Goal: Task Accomplishment & Management: Use online tool/utility

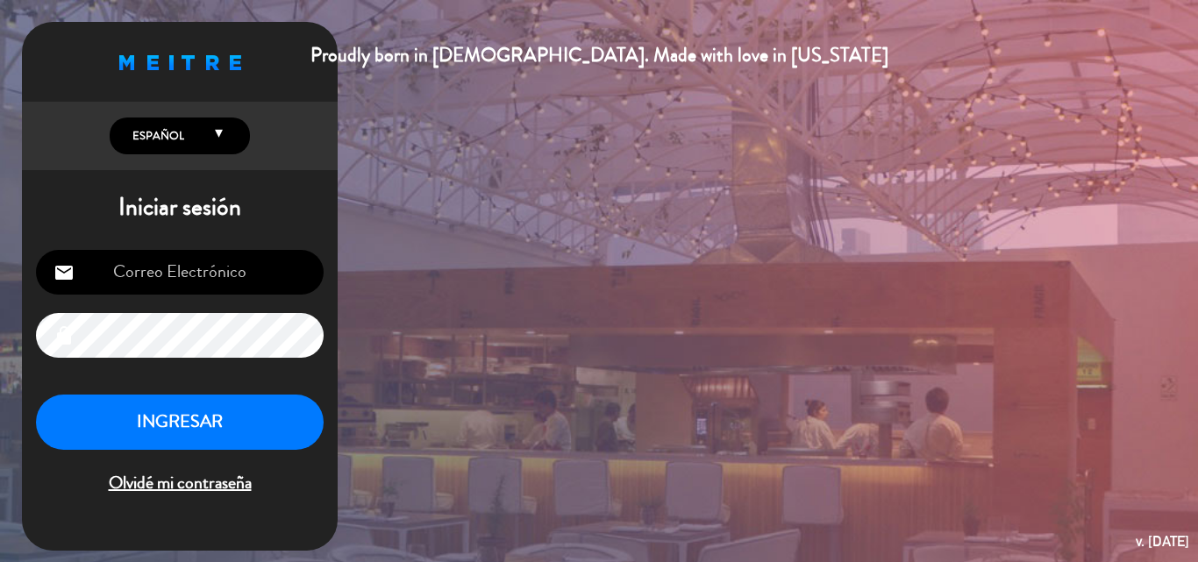
type input "[EMAIL_ADDRESS][DOMAIN_NAME]"
click at [215, 418] on button "INGRESAR" at bounding box center [180, 422] width 288 height 55
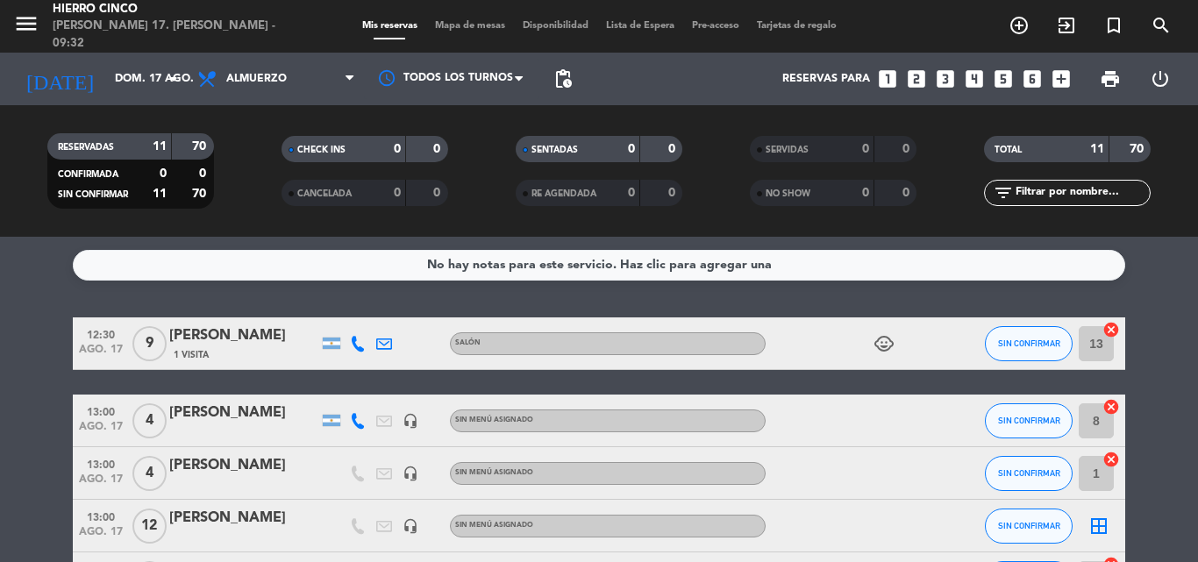
click at [467, 26] on span "Mapa de mesas" at bounding box center [470, 26] width 88 height 10
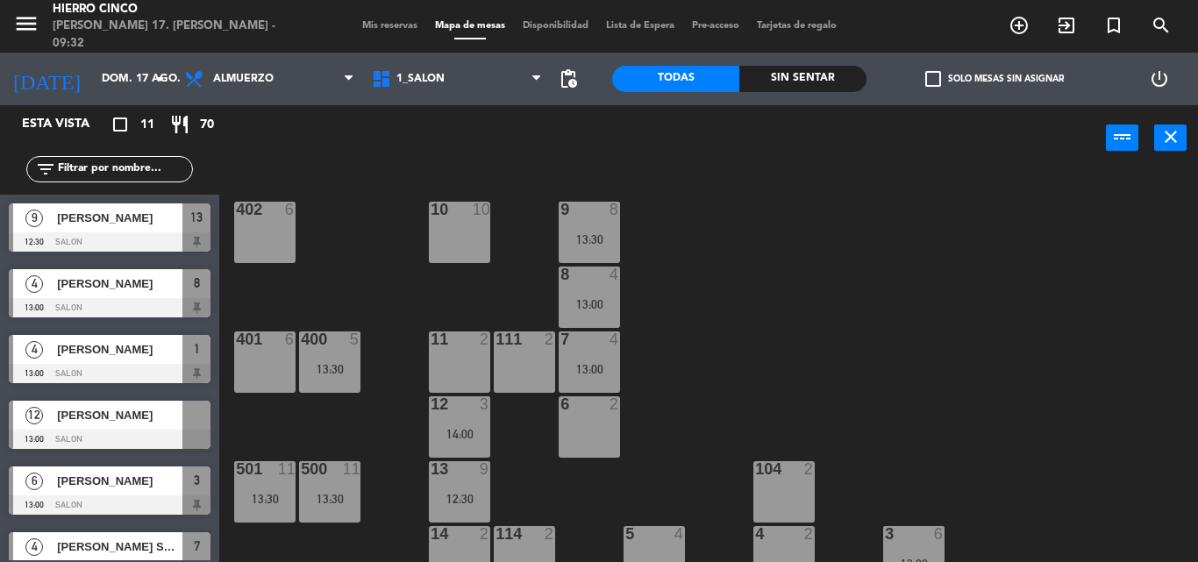
click at [710, 368] on div "402 6 9 8 13:30 10 10 8 4 13:00 401 6 400 5 13:30 7 4 13:00 11 2 111 2 6 2 12 3…" at bounding box center [715, 366] width 967 height 391
click at [377, 483] on div "402 6 9 8 13:30 10 10 8 4 13:00 401 6 400 5 13:30 7 4 13:00 11 2 111 2 6 2 12 3…" at bounding box center [715, 366] width 967 height 391
click at [342, 354] on div "400 5 13:30" at bounding box center [329, 362] width 61 height 61
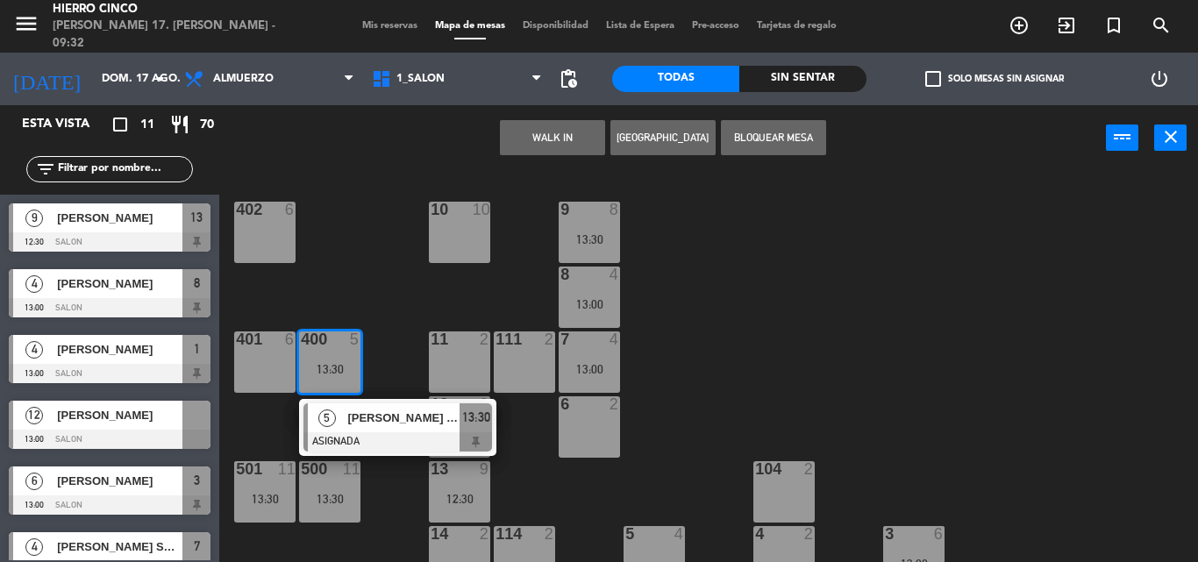
click at [413, 283] on div "402 6 9 8 13:30 10 10 8 4 13:00 401 6 400 5 13:30 5 [PERSON_NAME] socio ASIGNAD…" at bounding box center [715, 366] width 967 height 391
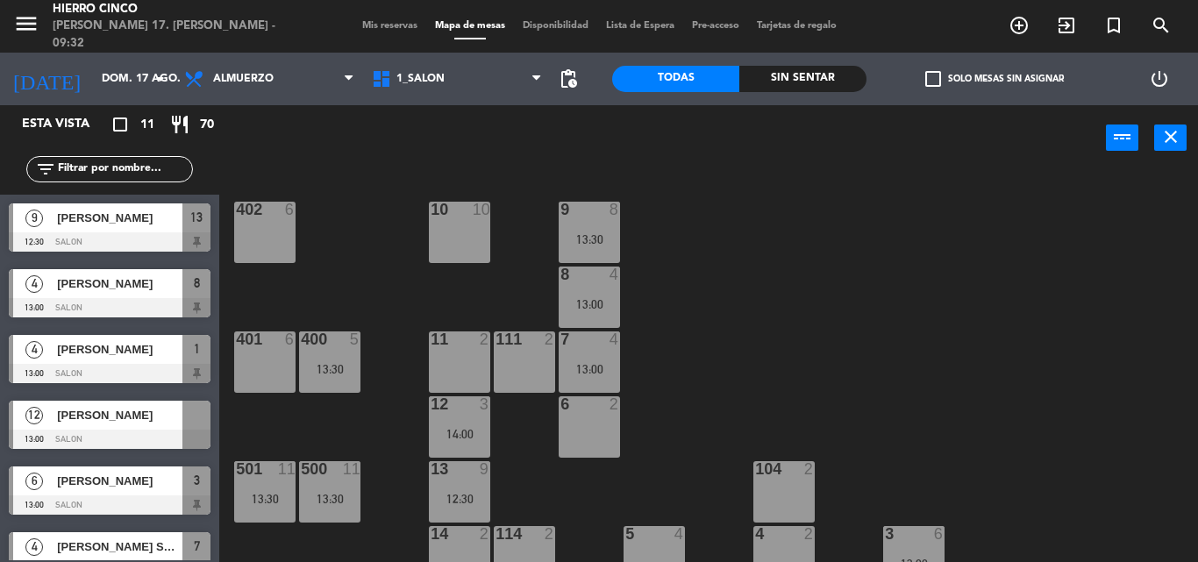
click at [318, 362] on div "13:30" at bounding box center [329, 368] width 61 height 13
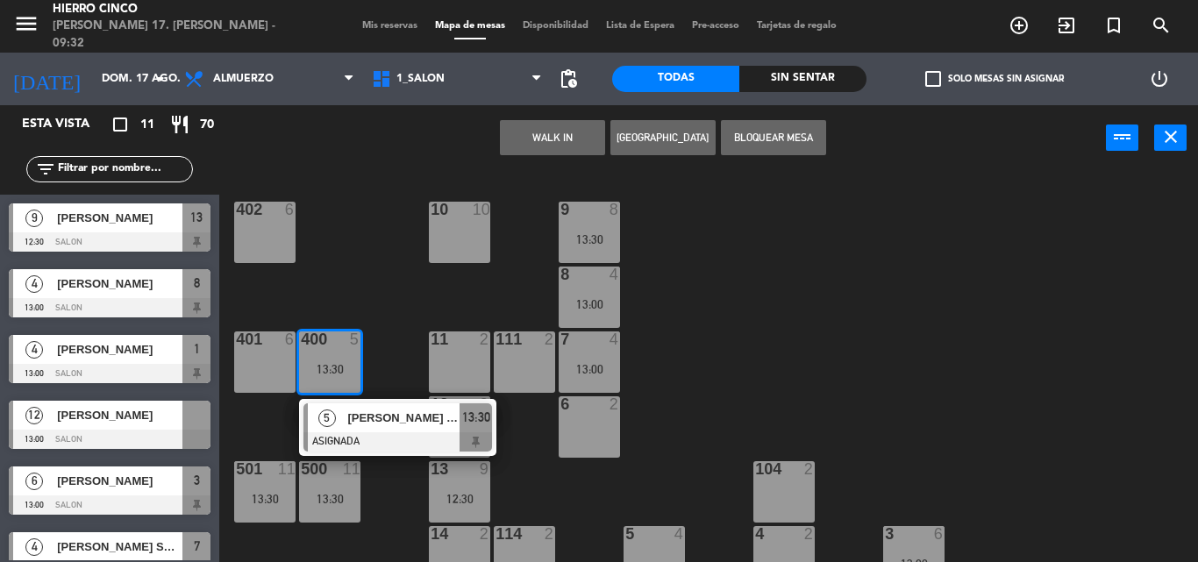
click at [1098, 347] on div "402 6 9 8 13:30 10 10 8 4 13:00 401 6 400 5 13:30 5 [PERSON_NAME] socio ASIGNAD…" at bounding box center [715, 366] width 967 height 391
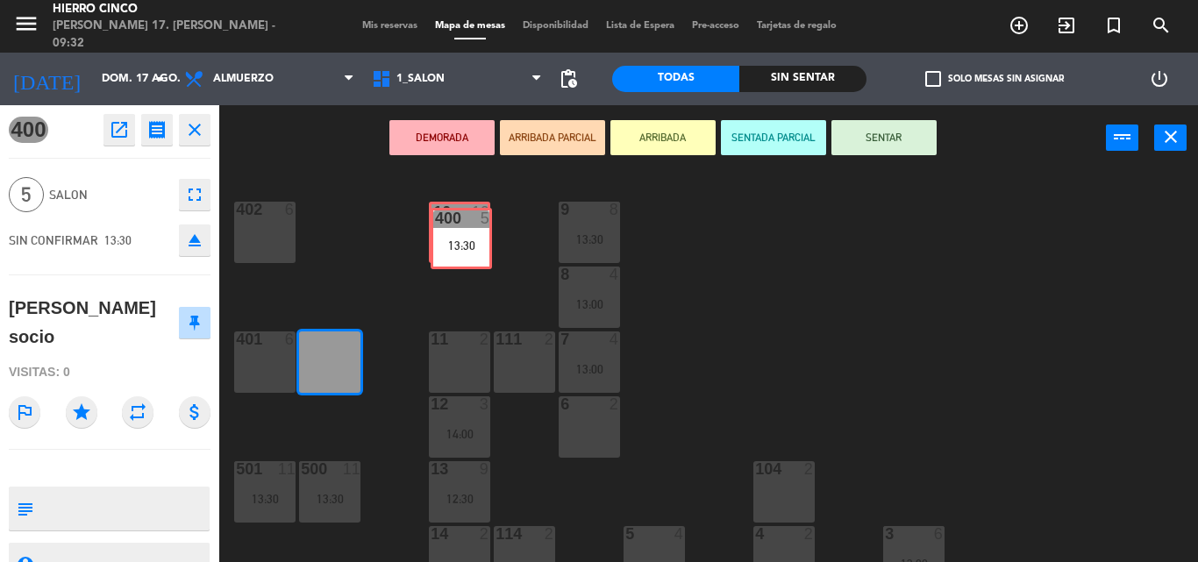
drag, startPoint x: 325, startPoint y: 354, endPoint x: 456, endPoint y: 231, distance: 180.6
click at [456, 231] on div "402 6 9 8 13:30 10 10 8 4 13:00 401 6 400 5 13:30 400 5 13:30 7 4 13:00 11 2 11…" at bounding box center [715, 366] width 967 height 391
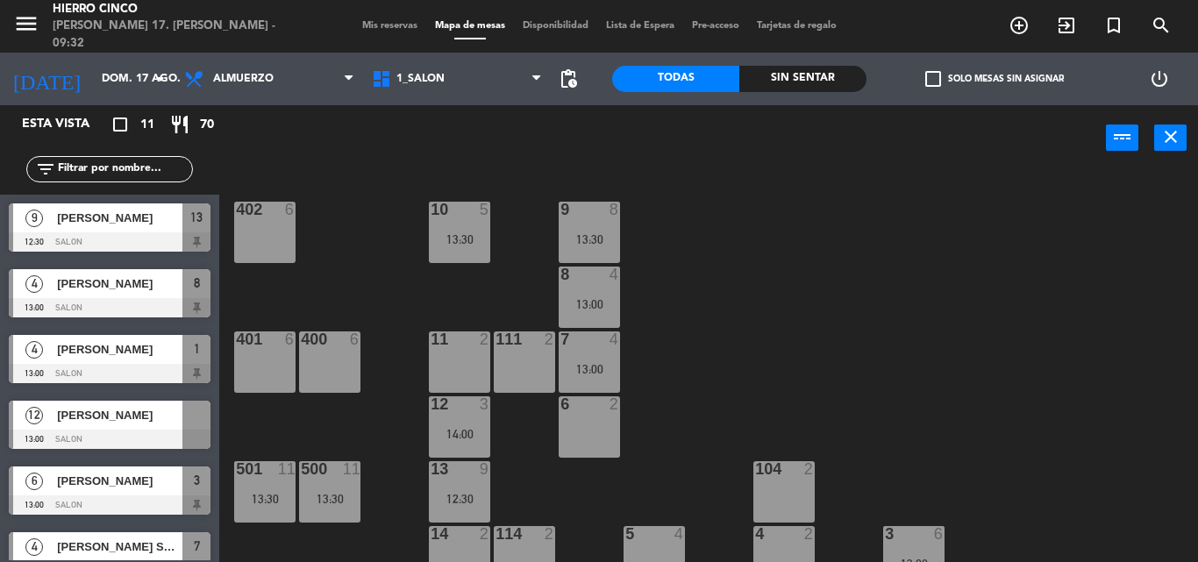
click at [462, 419] on div "12 3 14:00" at bounding box center [459, 427] width 61 height 61
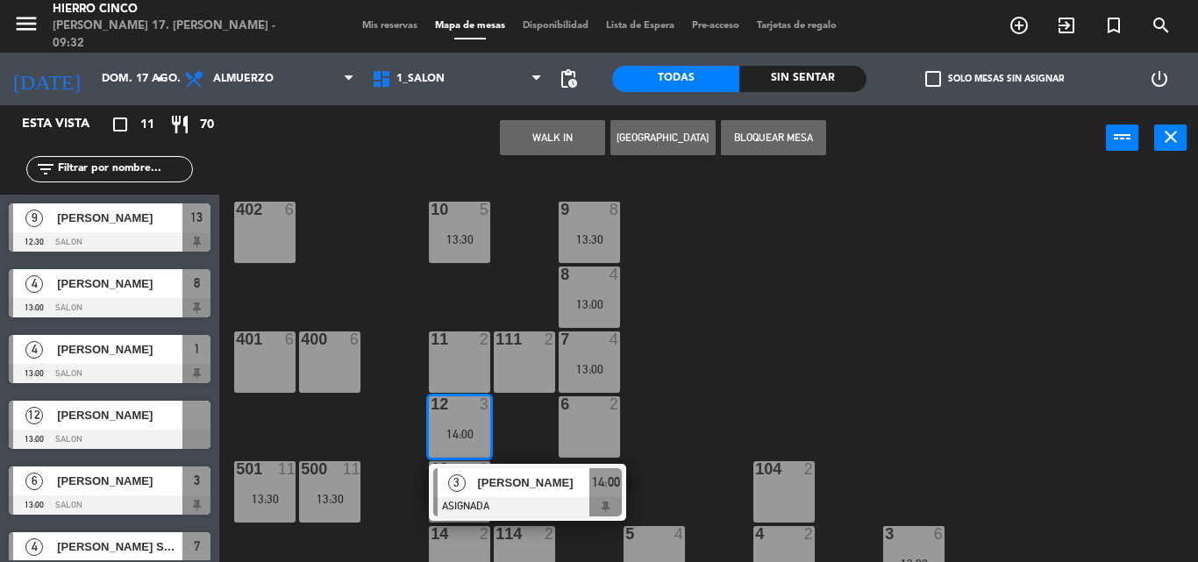
click at [557, 439] on div "402 6 9 8 13:30 10 5 13:30 8 4 13:00 401 6 400 6 7 4 13:00 11 2 111 2 6 2 12 3 …" at bounding box center [715, 366] width 967 height 391
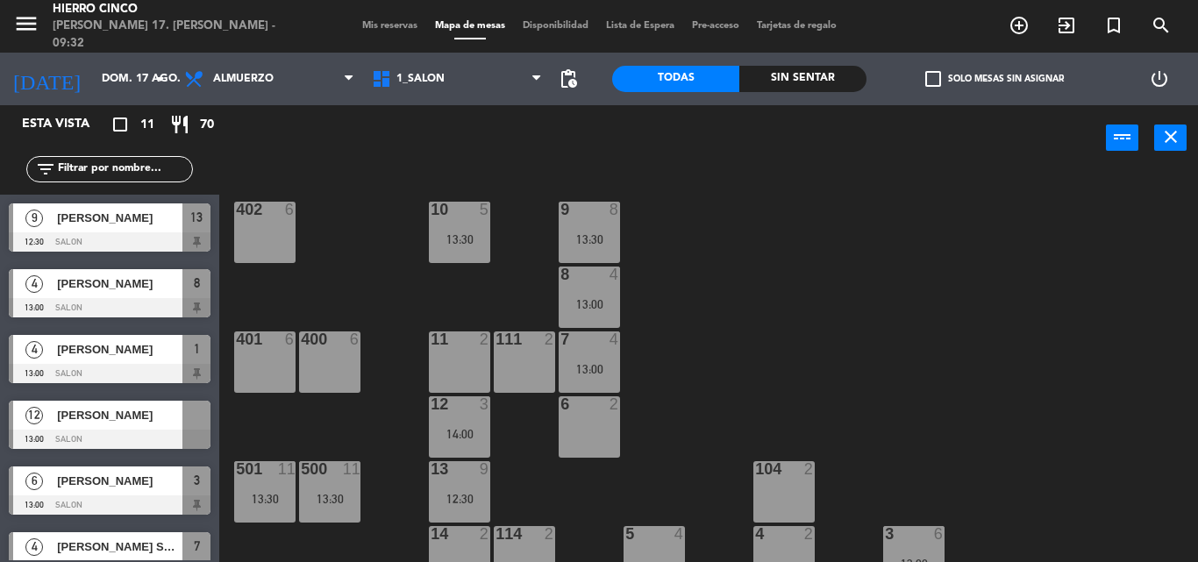
click at [132, 427] on div "[PERSON_NAME]" at bounding box center [118, 415] width 127 height 29
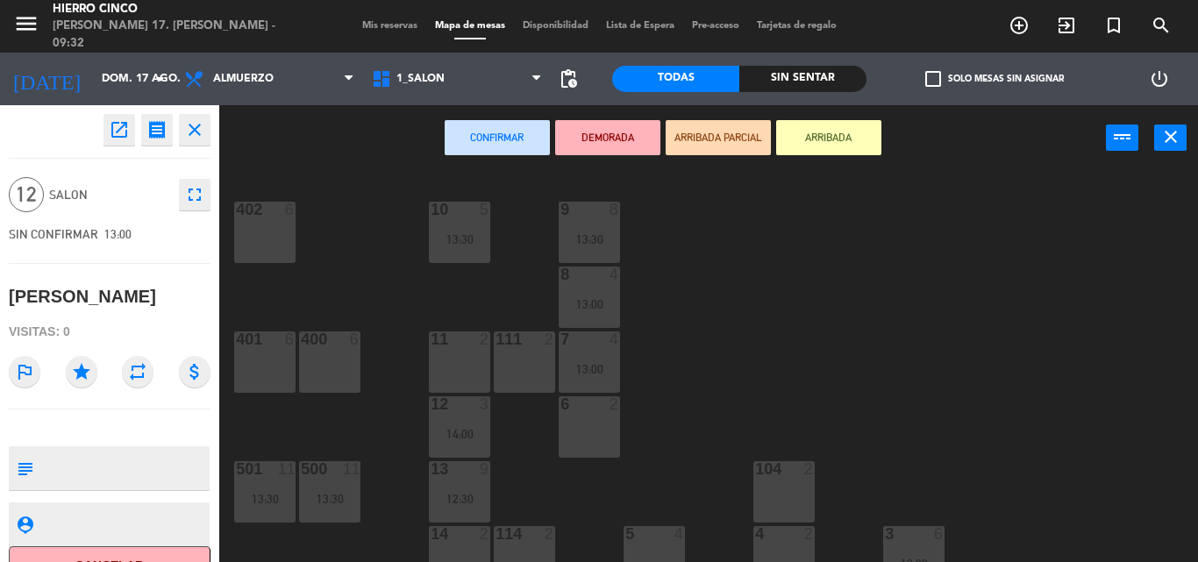
click at [283, 408] on div "402 6 9 8 13:30 10 5 13:30 8 4 13:00 401 6 400 6 7 4 13:00 11 2 111 2 6 2 12 3 …" at bounding box center [715, 366] width 967 height 391
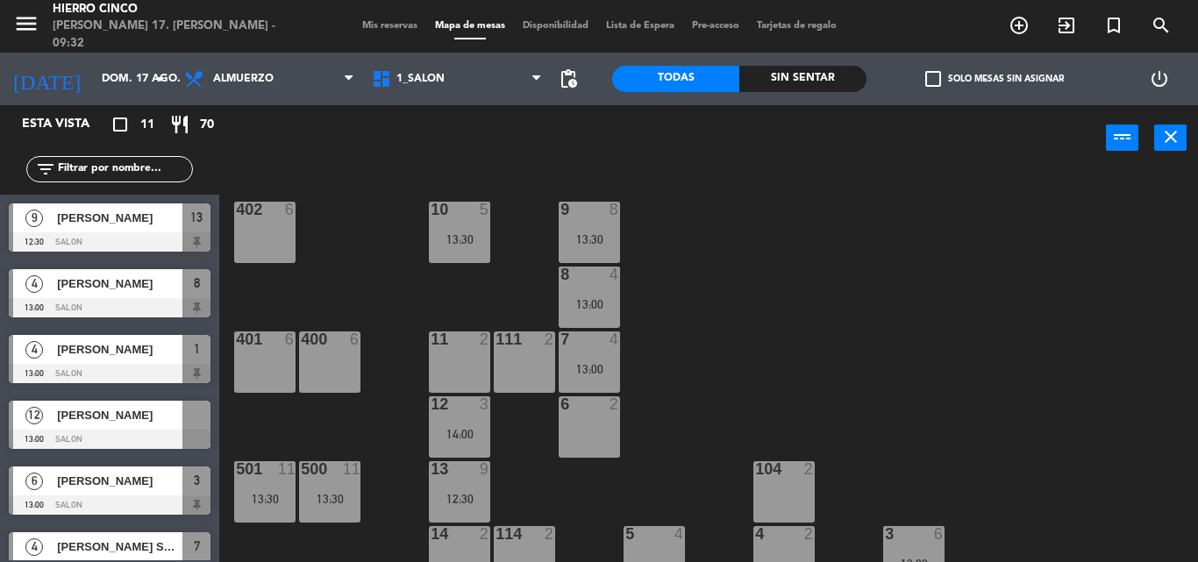
click at [1176, 547] on div "402 6 9 8 13:30 10 5 13:30 8 4 13:00 401 6 400 6 7 4 13:00 11 2 111 2 6 2 12 3 …" at bounding box center [715, 366] width 967 height 391
click at [338, 497] on div "13:30" at bounding box center [329, 499] width 61 height 12
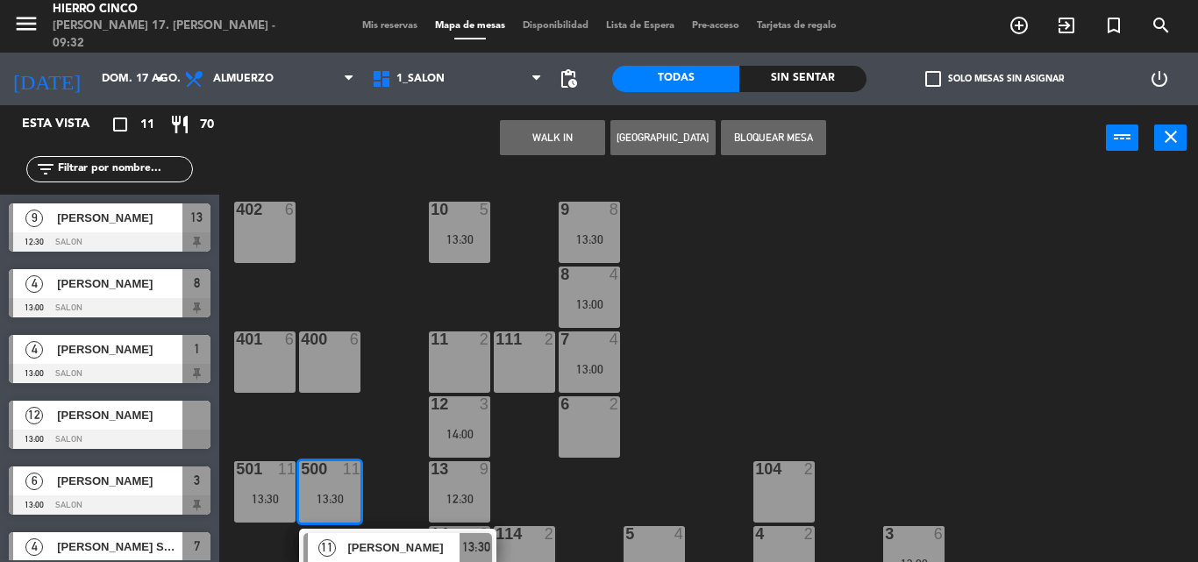
click at [399, 433] on div "402 6 9 8 13:30 10 5 13:30 8 4 13:00 401 6 400 6 7 4 13:00 11 2 111 2 6 2 12 3 …" at bounding box center [715, 366] width 967 height 391
